Goal: Go to known website: Access a specific website the user already knows

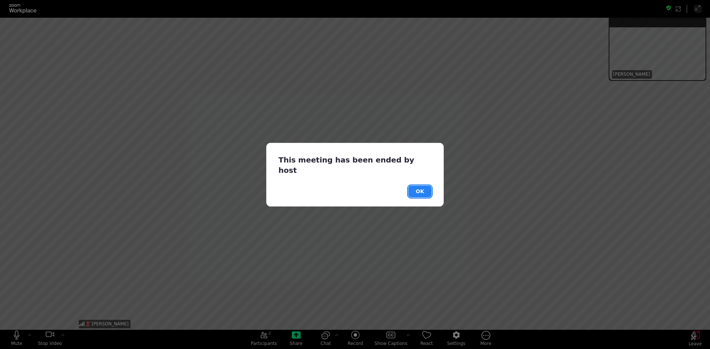
click at [414, 186] on button "OK" at bounding box center [419, 192] width 23 height 12
